Goal: Task Accomplishment & Management: Use online tool/utility

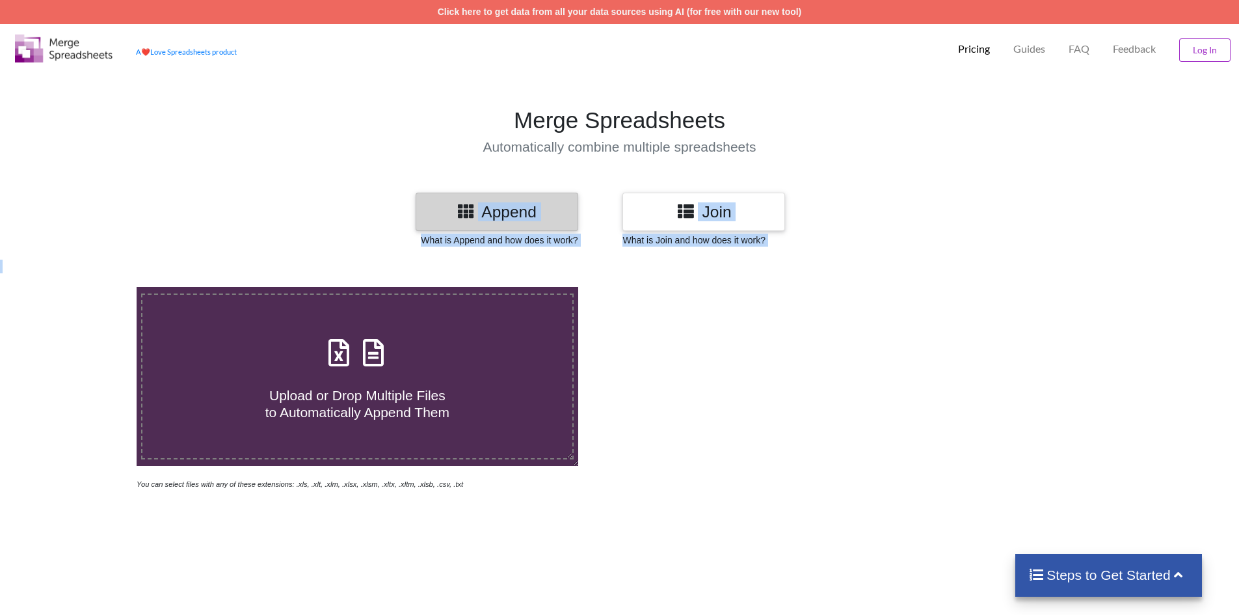
drag, startPoint x: 557, startPoint y: 272, endPoint x: 581, endPoint y: 285, distance: 27.4
click at [572, 284] on div "Append Join What is Append and how does it work? What is Join and how does it w…" at bounding box center [619, 547] width 1239 height 709
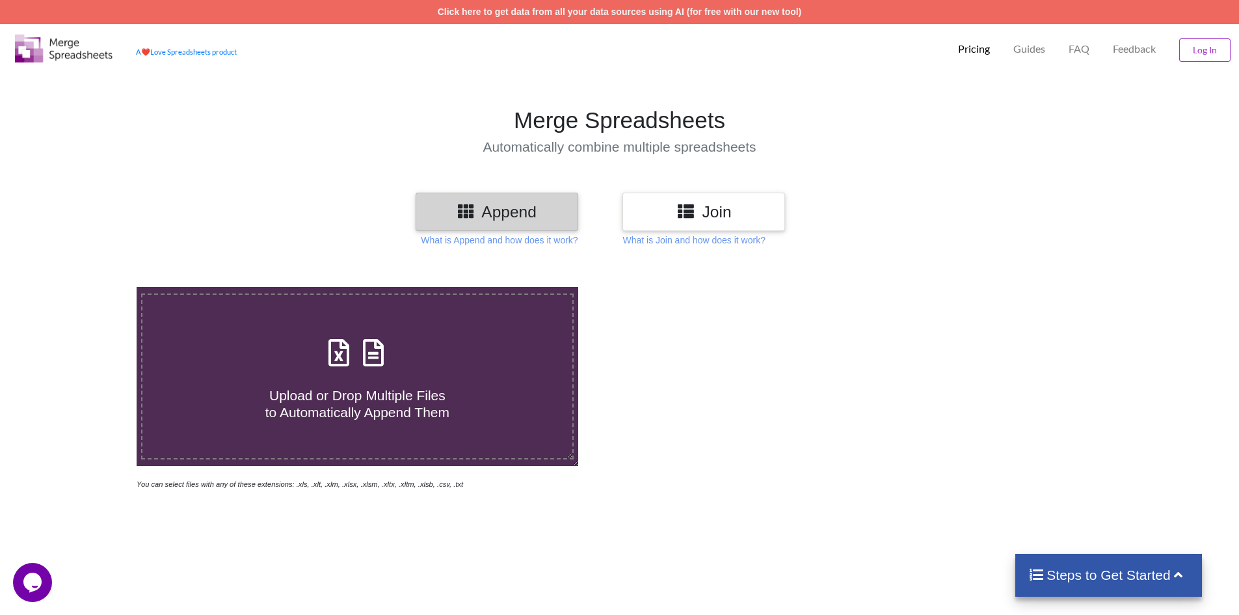
click at [631, 375] on div at bounding box center [881, 389] width 524 height 204
click at [406, 347] on div "Upload or Drop Multiple Files to Automatically Append Them" at bounding box center [357, 376] width 430 height 88
click at [88, 287] on input "Upload or Drop Multiple Files to Automatically Append Them" at bounding box center [88, 287] width 0 height 0
type input "C:\fakepath\Nasya_Lawang_Wonorejo.xlsx"
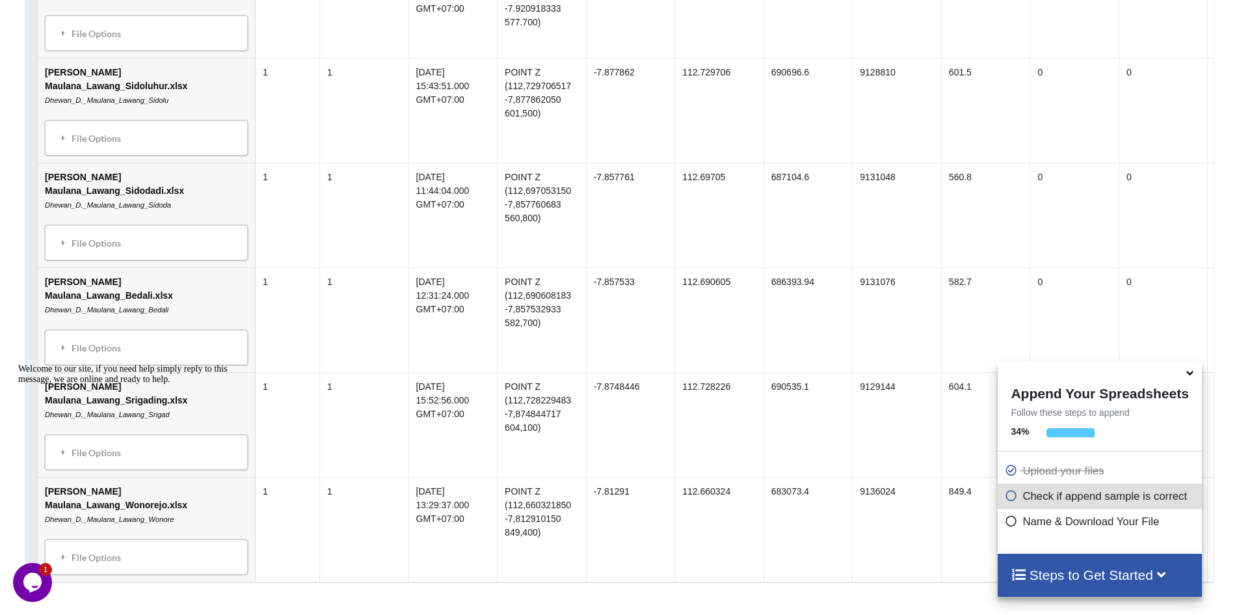
scroll to position [1513, 0]
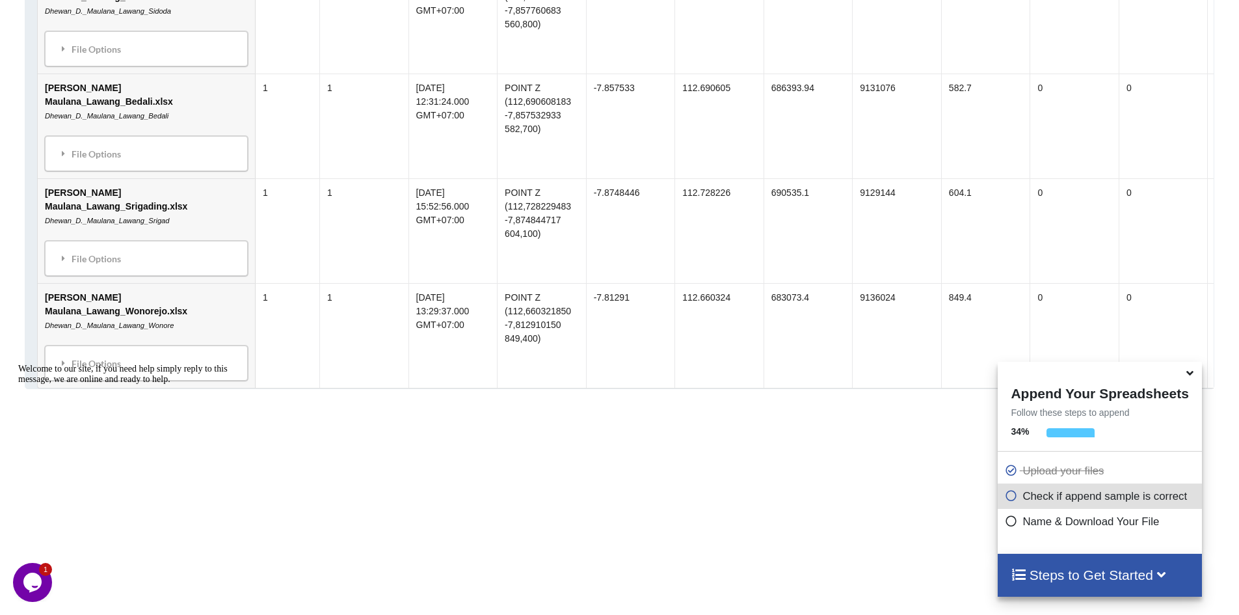
click at [1186, 371] on icon at bounding box center [1190, 371] width 14 height 12
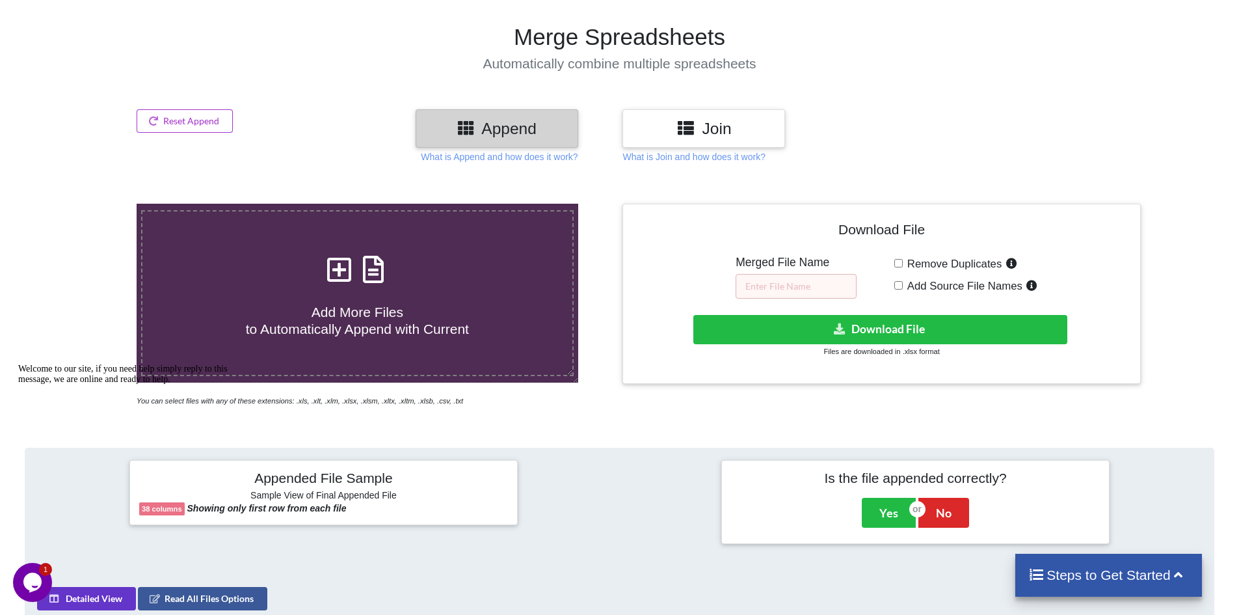
scroll to position [82, 0]
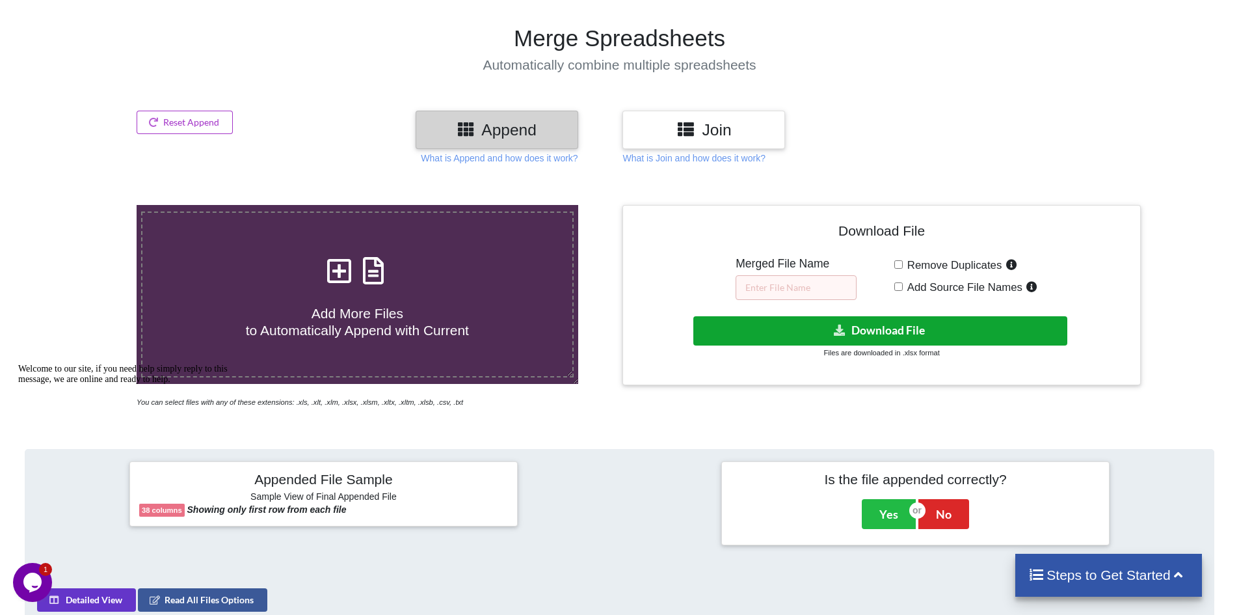
click at [806, 338] on button "Download File" at bounding box center [880, 330] width 374 height 29
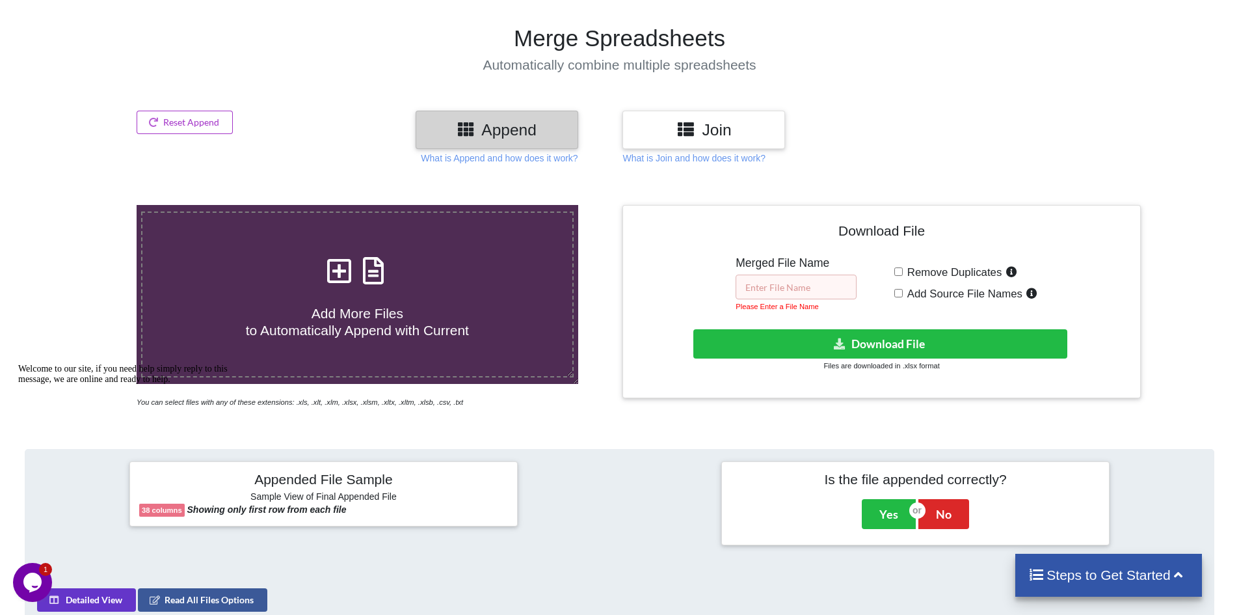
click at [823, 288] on input "text" at bounding box center [796, 286] width 121 height 25
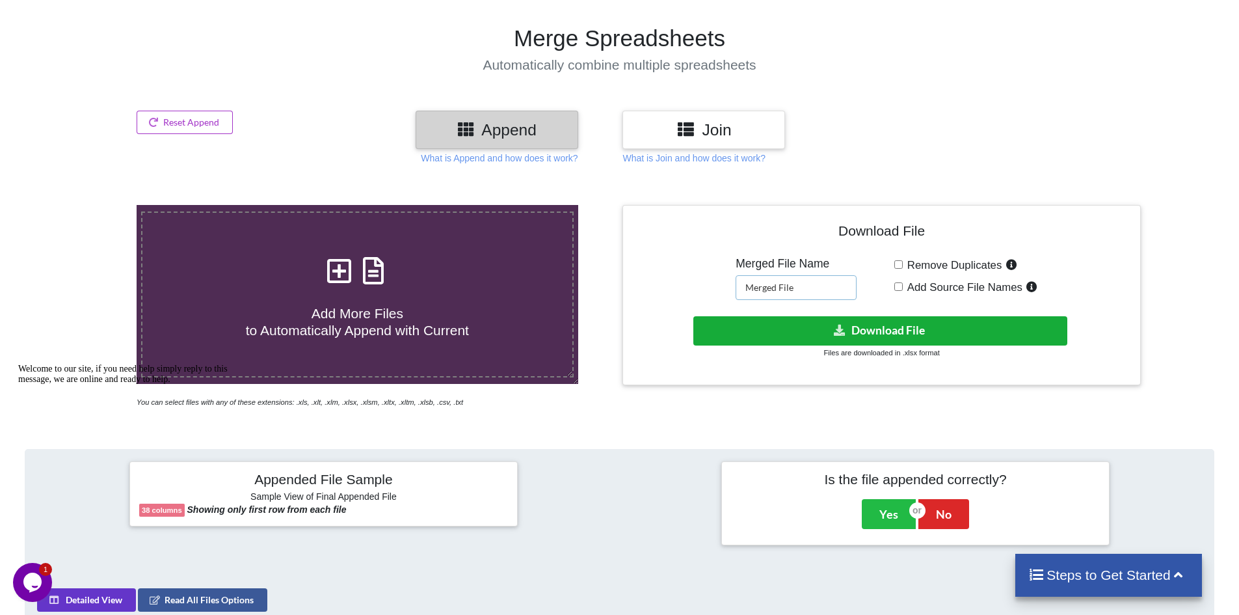
type input "Merged File"
click at [853, 336] on button "Download File" at bounding box center [880, 330] width 374 height 29
